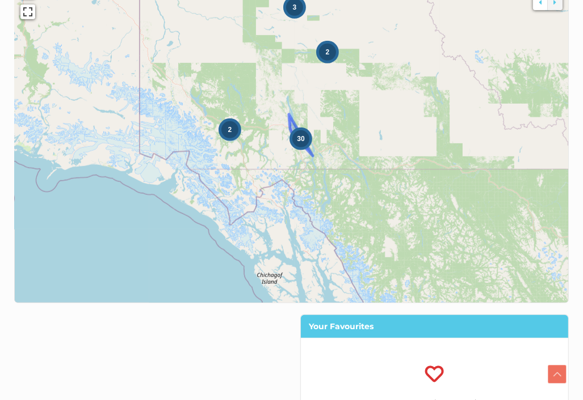
click at [303, 147] on div "30" at bounding box center [300, 139] width 23 height 23
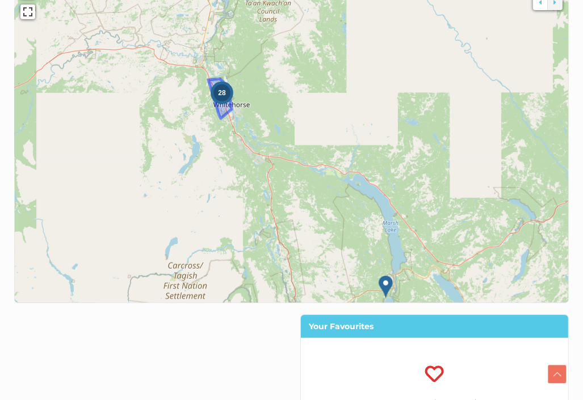
click at [221, 94] on span "28" at bounding box center [221, 93] width 7 height 8
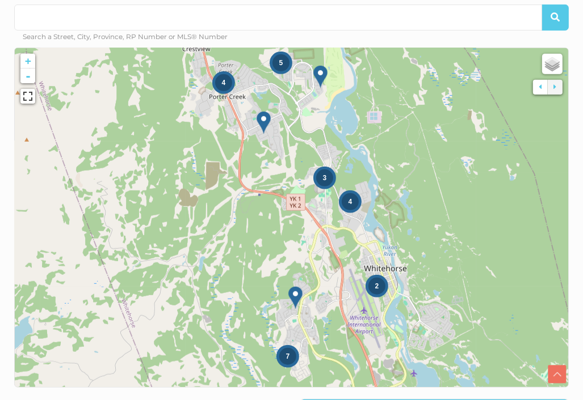
scroll to position [429, 0]
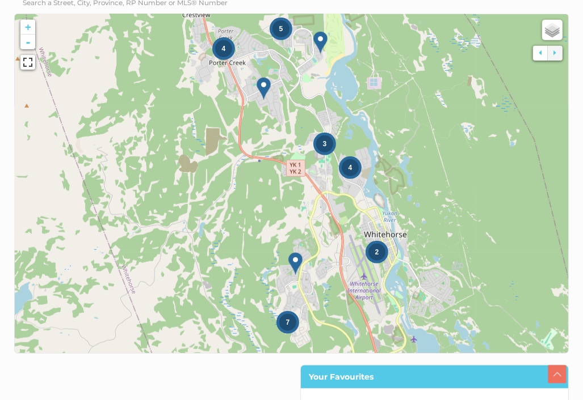
click at [302, 293] on icon at bounding box center [291, 184] width 1048 height 643
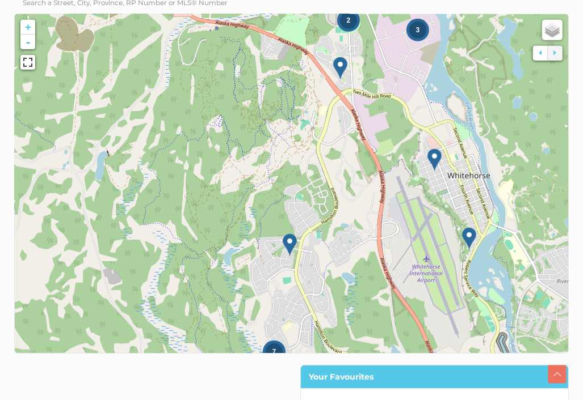
click at [341, 72] on img at bounding box center [340, 68] width 14 height 23
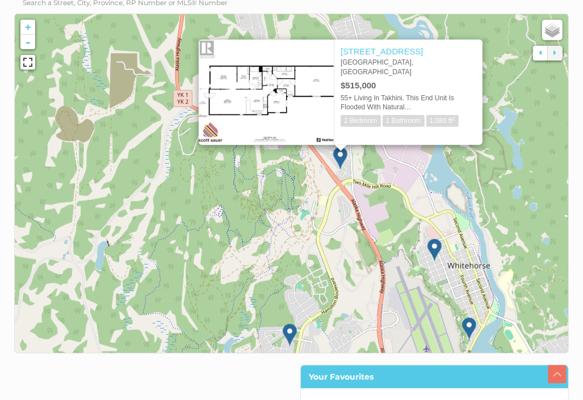
click at [340, 62] on div "[STREET_ADDRESS] $515,000 55+ Living In Takhini. This End Unit Is Flooded With …" at bounding box center [408, 87] width 147 height 95
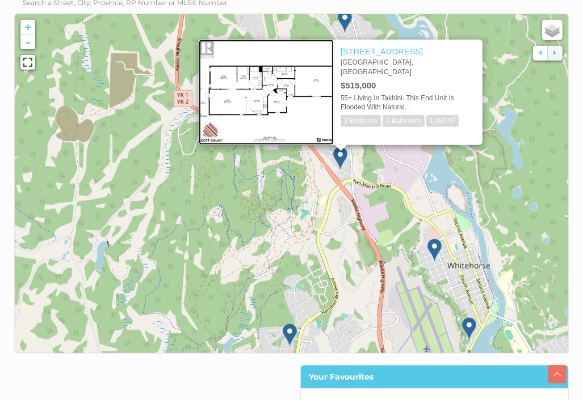
click at [297, 88] on img at bounding box center [266, 93] width 135 height 106
